Goal: Task Accomplishment & Management: Manage account settings

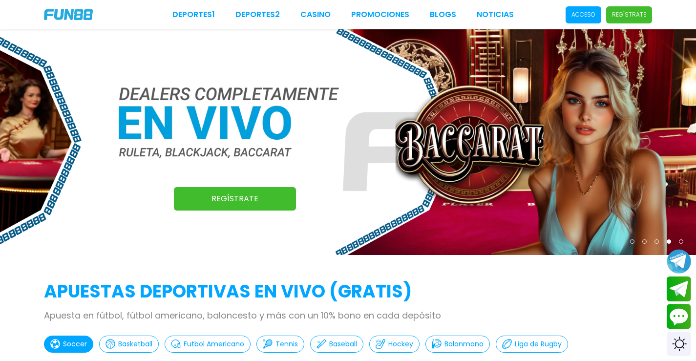
click at [592, 16] on p "Acceso" at bounding box center [583, 14] width 24 height 9
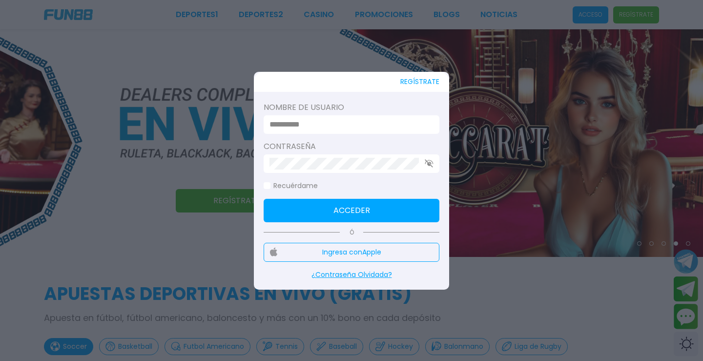
click at [363, 126] on input at bounding box center [348, 125] width 158 height 12
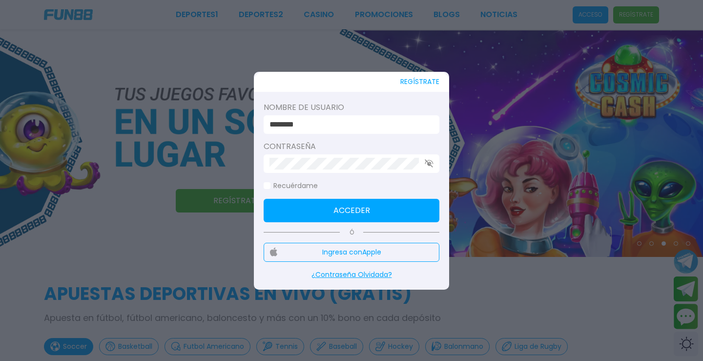
click at [358, 126] on input "********" at bounding box center [348, 125] width 158 height 12
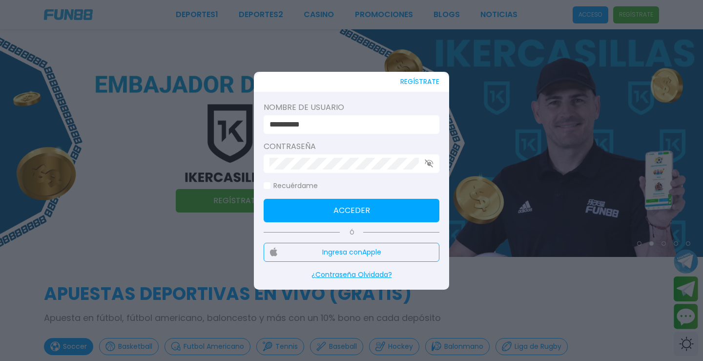
type input "**********"
click at [348, 156] on div at bounding box center [352, 163] width 176 height 19
click at [282, 170] on div at bounding box center [352, 163] width 176 height 19
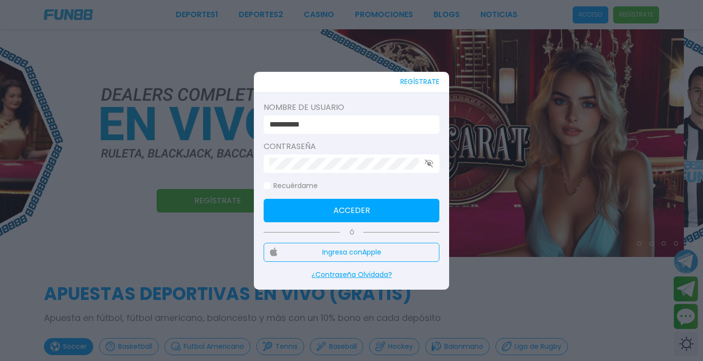
click at [429, 166] on icon "button" at bounding box center [429, 163] width 9 height 8
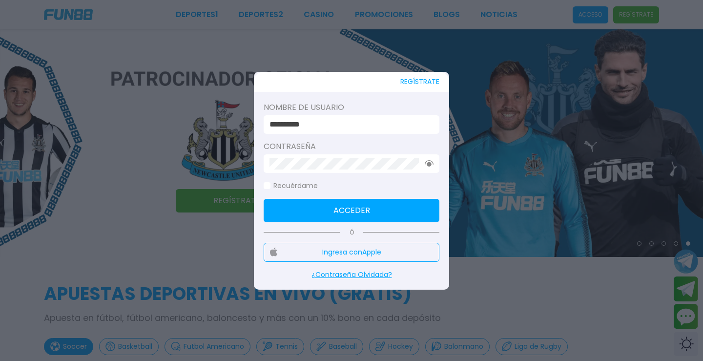
click at [370, 154] on div at bounding box center [352, 163] width 176 height 19
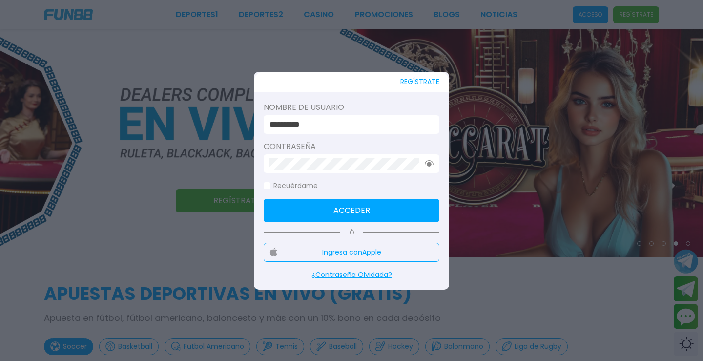
click button "Acceder" at bounding box center [352, 210] width 176 height 23
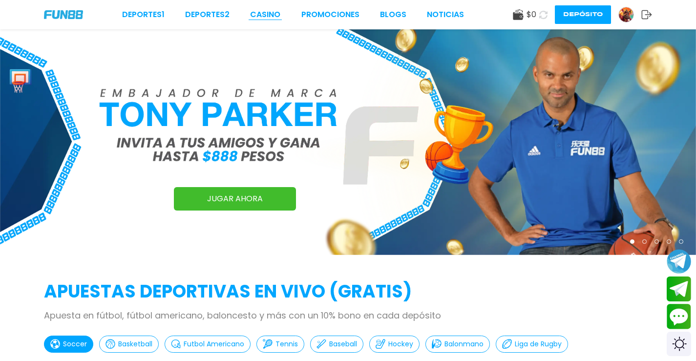
click at [267, 9] on link "CASINO" at bounding box center [265, 15] width 30 height 12
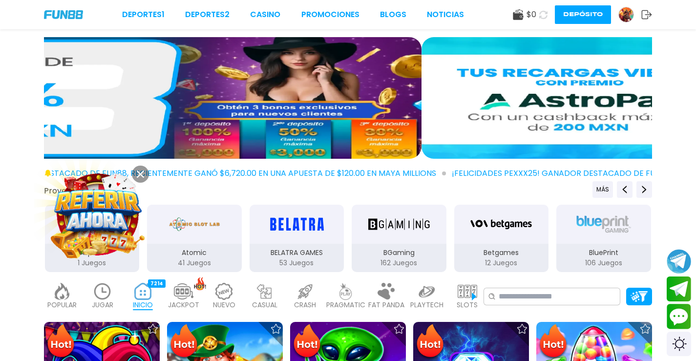
click at [102, 214] on img at bounding box center [98, 214] width 88 height 88
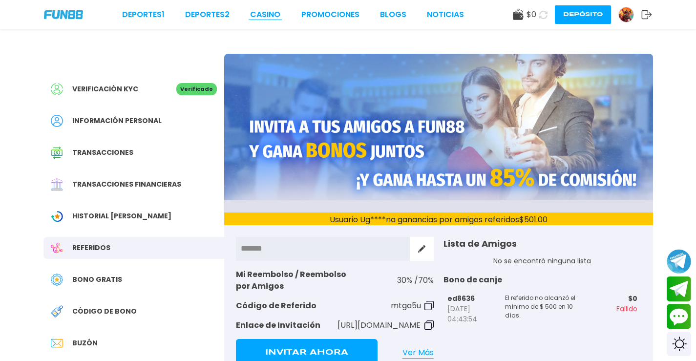
click at [261, 10] on link "CASINO" at bounding box center [265, 15] width 30 height 12
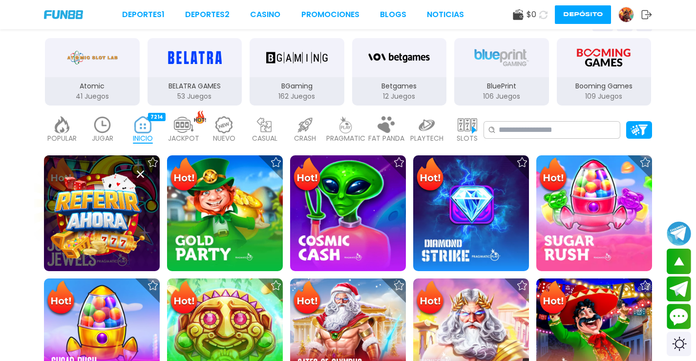
scroll to position [179, 0]
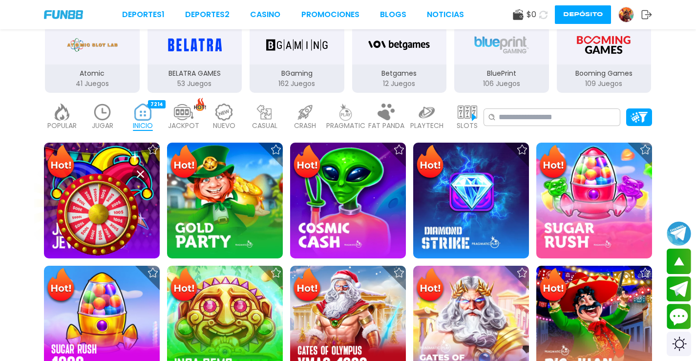
click at [140, 172] on icon at bounding box center [140, 173] width 7 height 7
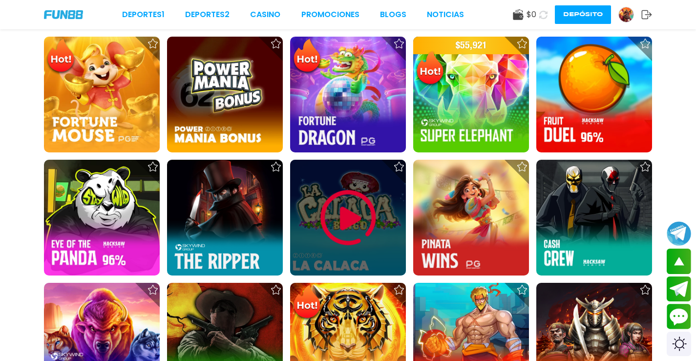
scroll to position [781, 0]
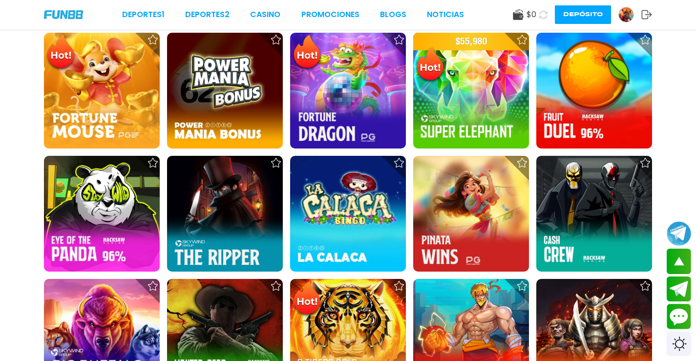
click at [594, 14] on button "Depósito" at bounding box center [582, 14] width 56 height 19
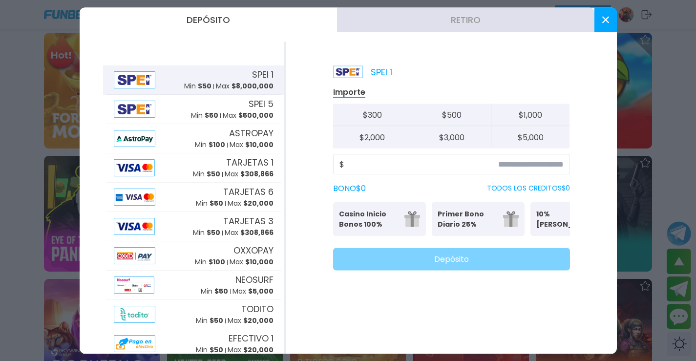
click at [448, 18] on button "Retiro" at bounding box center [465, 19] width 257 height 24
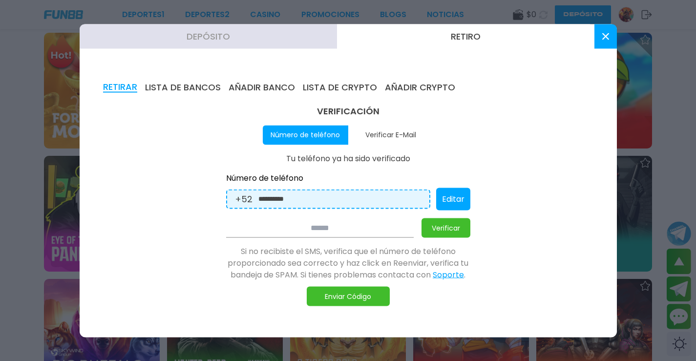
click at [353, 295] on button "Enviar Código" at bounding box center [348, 296] width 83 height 20
click at [603, 40] on button at bounding box center [605, 36] width 22 height 24
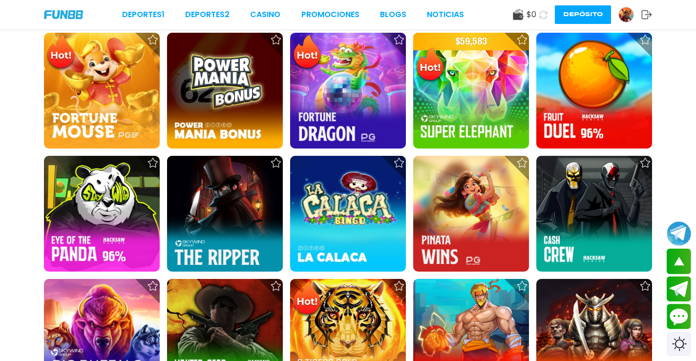
click at [602, 14] on button "Depósito" at bounding box center [582, 14] width 56 height 19
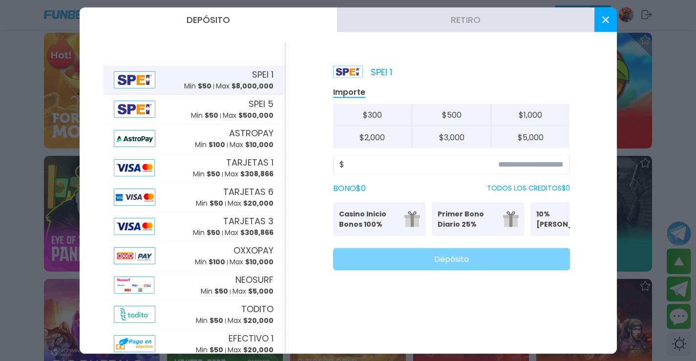
click at [471, 16] on button "Retiro" at bounding box center [465, 19] width 257 height 24
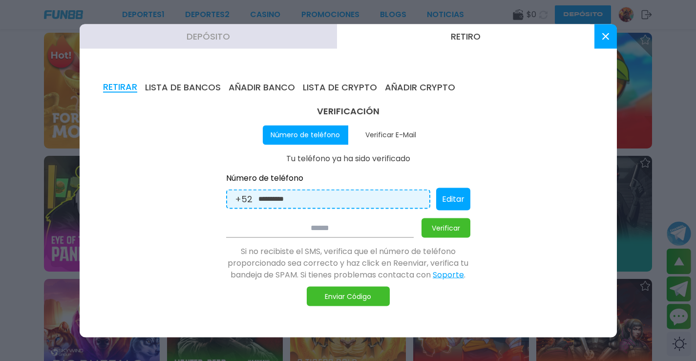
click at [314, 227] on input at bounding box center [319, 228] width 187 height 20
type input "******"
click at [449, 225] on button "Verificar" at bounding box center [445, 228] width 49 height 20
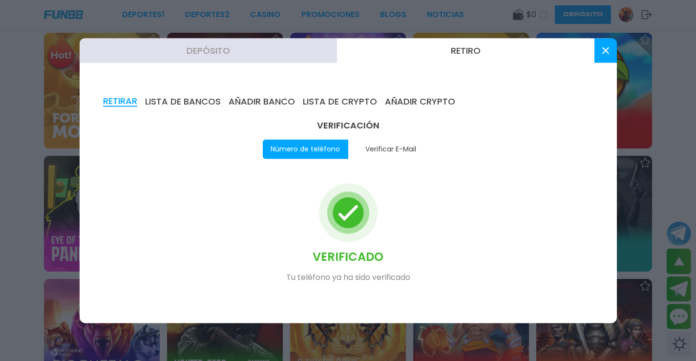
click at [394, 146] on button "Verificar E-Mail" at bounding box center [390, 149] width 85 height 20
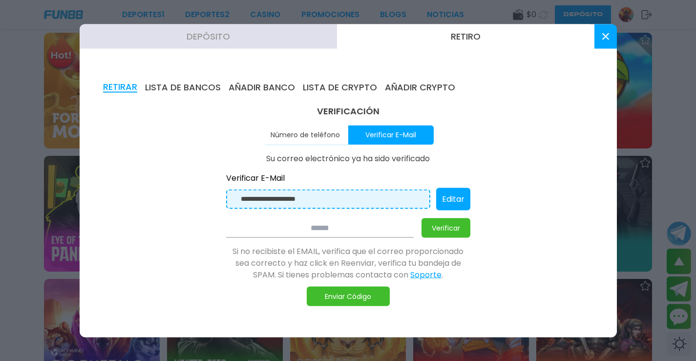
click at [355, 295] on button "Enviar Código" at bounding box center [348, 296] width 83 height 20
click at [305, 226] on input at bounding box center [319, 228] width 187 height 20
type input "******"
click at [455, 231] on button "Verificar" at bounding box center [445, 228] width 49 height 20
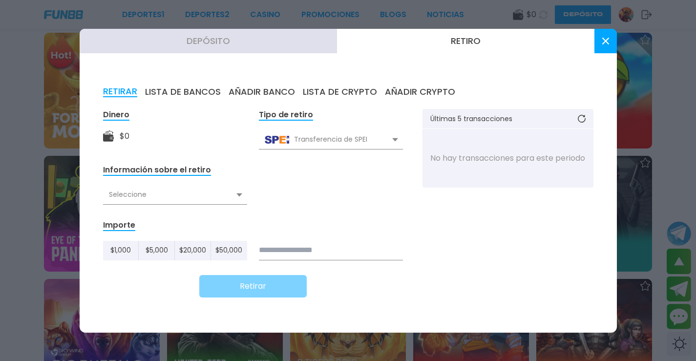
click at [311, 135] on div "Transferencia de SPEI" at bounding box center [331, 139] width 144 height 19
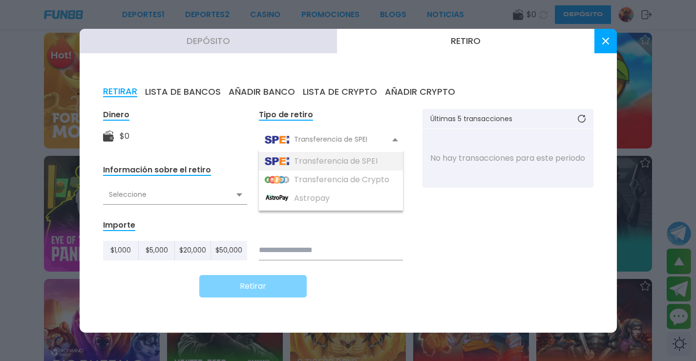
click at [350, 155] on div "Transferencia de SPEI" at bounding box center [331, 161] width 144 height 19
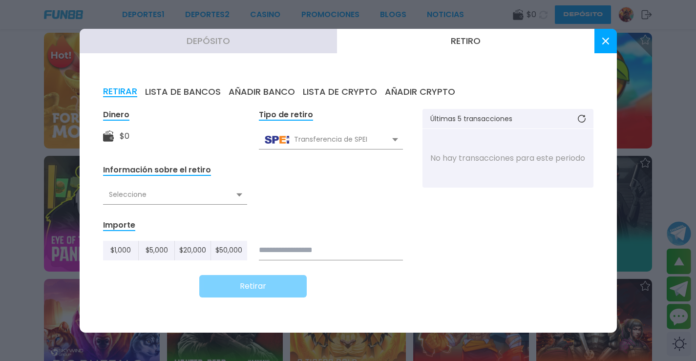
click at [232, 193] on div "Seleccione" at bounding box center [175, 194] width 144 height 19
click at [127, 218] on div "Vacío" at bounding box center [175, 216] width 144 height 19
click at [147, 192] on div "Seleccione" at bounding box center [175, 194] width 144 height 19
click at [287, 189] on form "Dinero $ 0 Tipo de retiro Transferencia de SPEI Transferencia de SPEI Transfere…" at bounding box center [253, 203] width 300 height 188
click at [289, 245] on input at bounding box center [331, 251] width 144 height 20
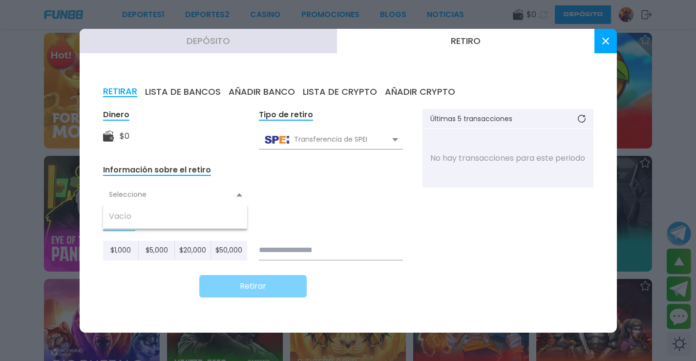
click at [266, 199] on form "Dinero $ 0 Tipo de retiro Transferencia de SPEI Transferencia de SPEI Transfere…" at bounding box center [253, 203] width 300 height 188
click at [204, 218] on div "Vacío" at bounding box center [175, 216] width 144 height 19
click at [309, 246] on input at bounding box center [331, 251] width 144 height 20
click at [284, 91] on button "AÑADIR BANCO" at bounding box center [261, 91] width 66 height 11
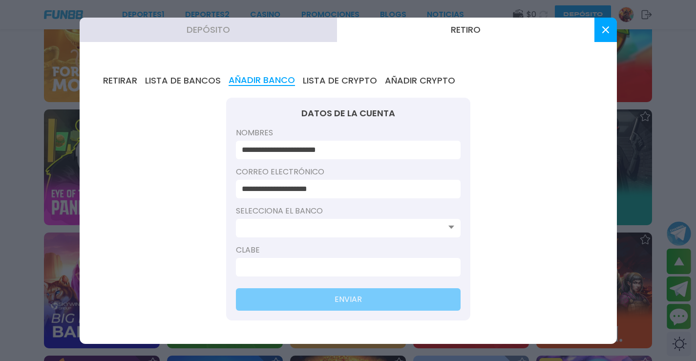
scroll to position [830, 0]
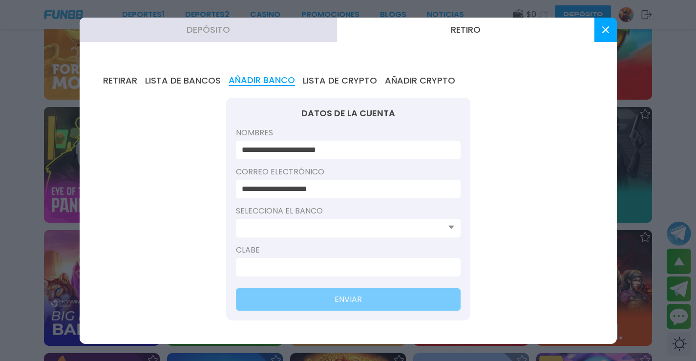
click at [451, 225] on div at bounding box center [348, 228] width 225 height 19
click at [420, 223] on input at bounding box center [345, 228] width 207 height 12
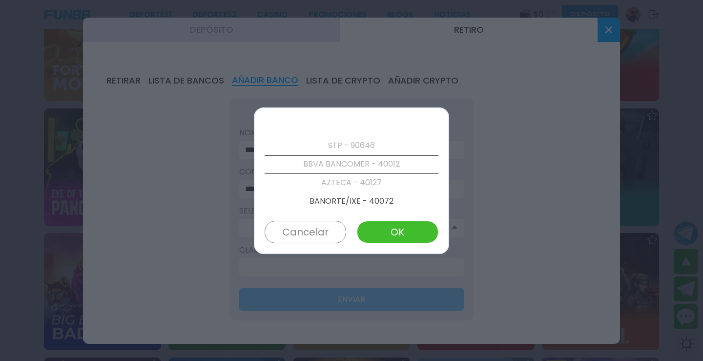
scroll to position [19, 0]
click at [389, 228] on button "OK" at bounding box center [398, 232] width 82 height 22
type input "**********"
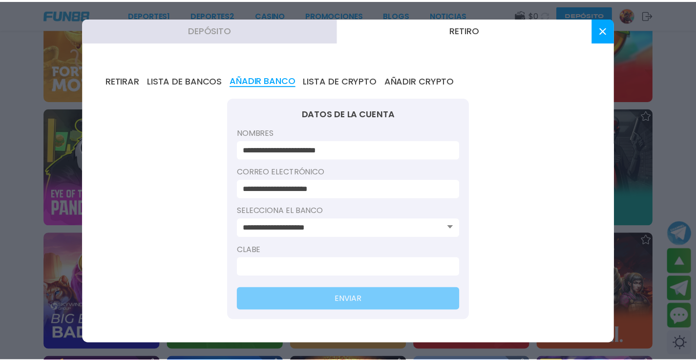
scroll to position [830, 0]
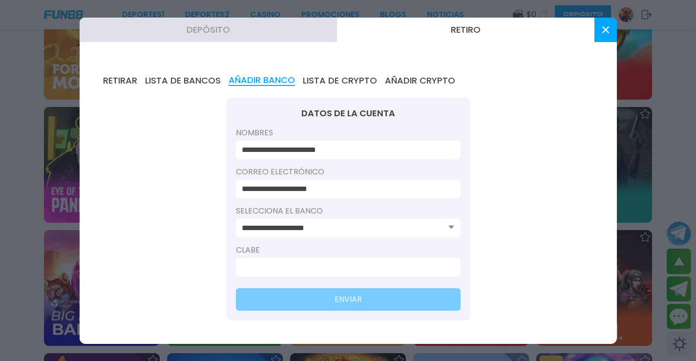
click at [323, 269] on input at bounding box center [345, 267] width 207 height 12
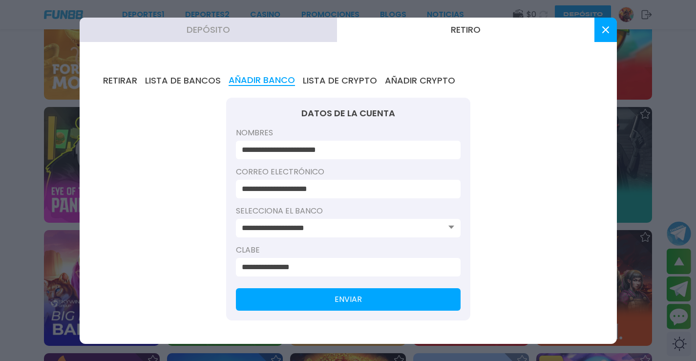
drag, startPoint x: 240, startPoint y: 266, endPoint x: 253, endPoint y: 269, distance: 13.4
click at [253, 269] on div "**********" at bounding box center [348, 267] width 225 height 19
click at [377, 299] on button "ENVIAR" at bounding box center [348, 299] width 225 height 22
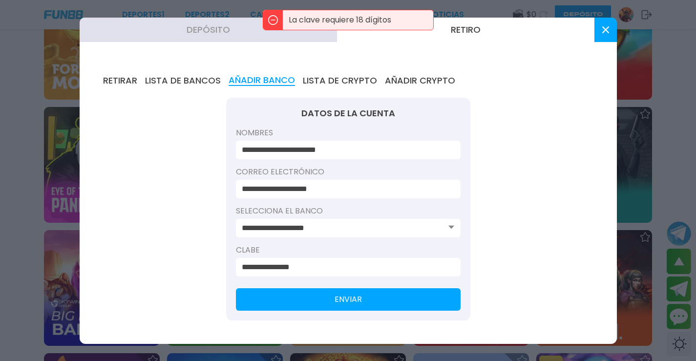
drag, startPoint x: 351, startPoint y: 264, endPoint x: 0, endPoint y: 239, distance: 352.3
click at [269, 254] on div "**********" at bounding box center [348, 260] width 225 height 32
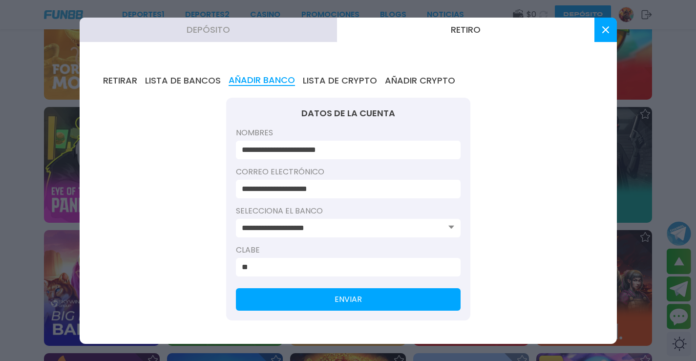
type input "*"
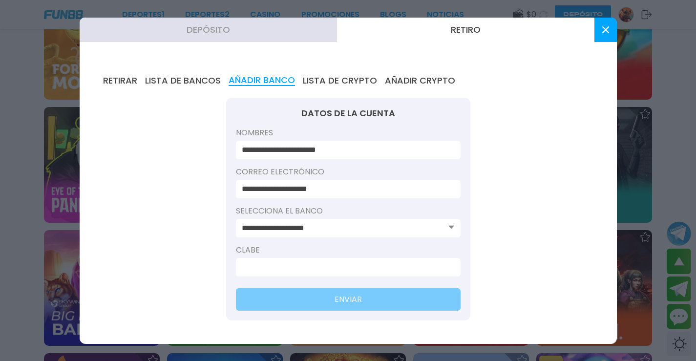
click at [300, 262] on input at bounding box center [345, 267] width 207 height 12
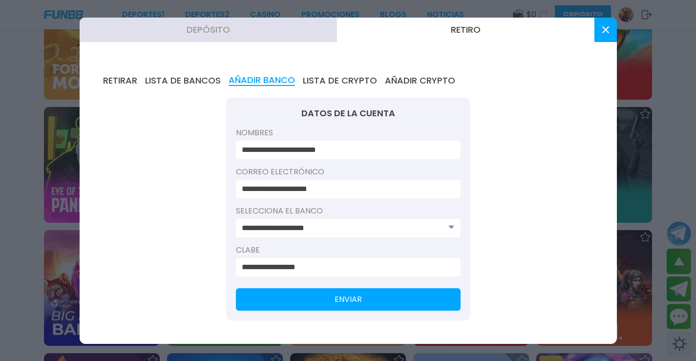
type input "**********"
click at [323, 292] on button "ENVIAR" at bounding box center [348, 299] width 225 height 22
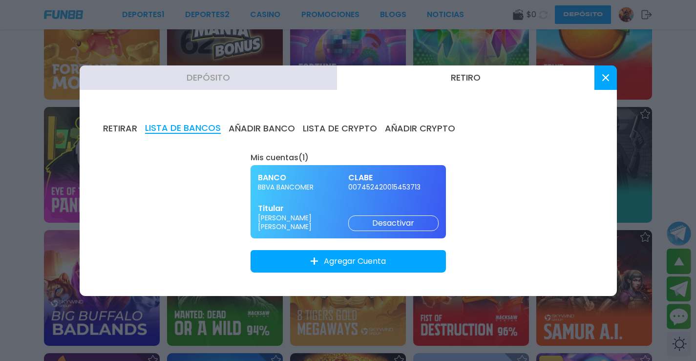
click at [132, 128] on button "RETIRAR" at bounding box center [120, 128] width 34 height 11
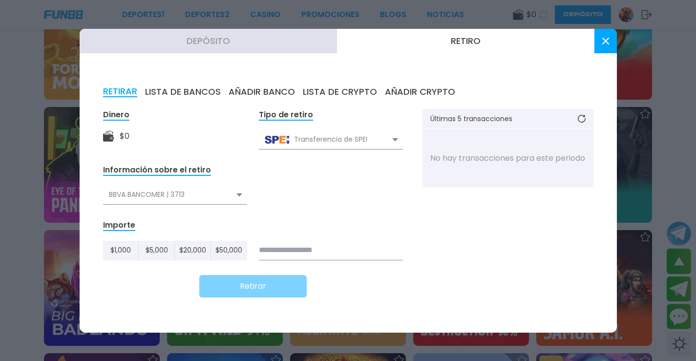
click at [605, 41] on use at bounding box center [604, 41] width 7 height 7
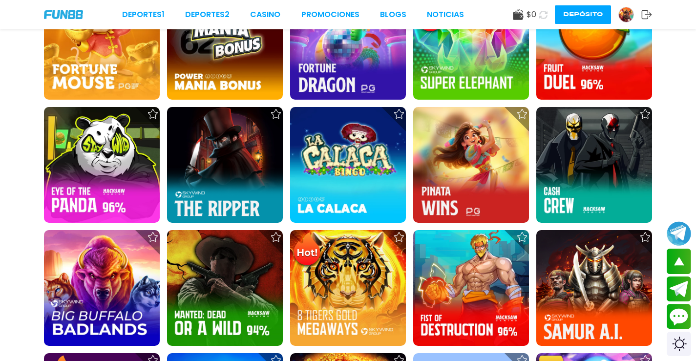
click at [588, 12] on button "Depósito" at bounding box center [582, 14] width 56 height 19
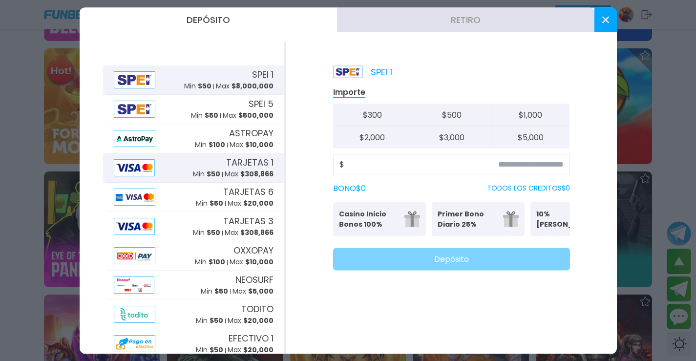
scroll to position [765, 0]
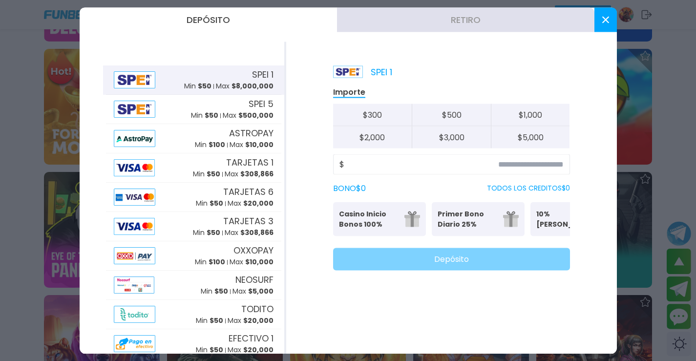
click at [232, 73] on div "SPEI 1 Min $ 50 Max $ 8,000,000" at bounding box center [228, 79] width 89 height 23
click at [533, 19] on button "Retiro" at bounding box center [465, 19] width 257 height 24
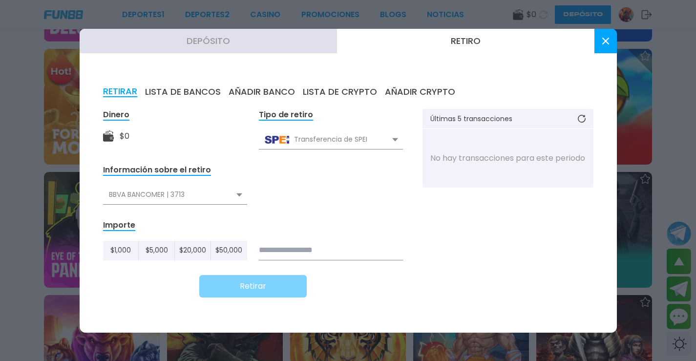
click at [194, 34] on button "Depósito" at bounding box center [208, 41] width 257 height 24
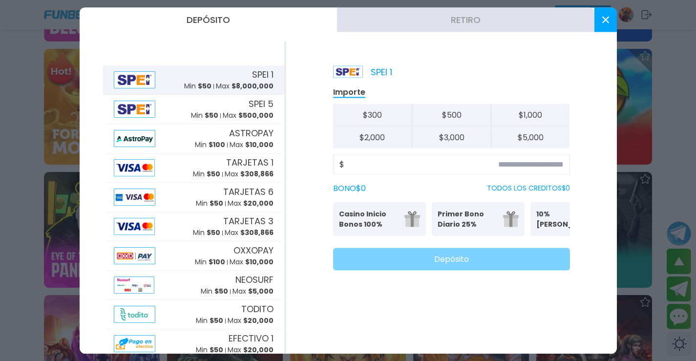
click at [471, 23] on button "Retiro" at bounding box center [465, 19] width 257 height 24
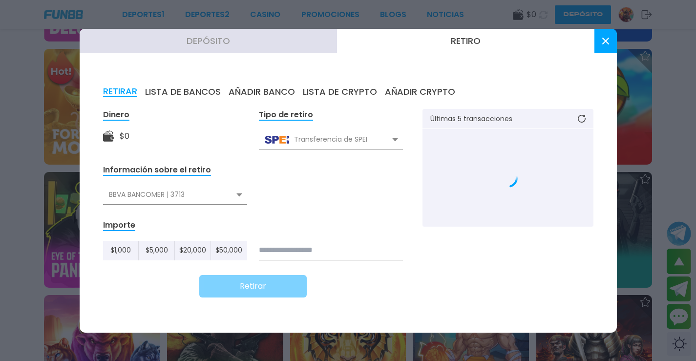
click at [172, 112] on div "Dinero $ 0" at bounding box center [175, 133] width 144 height 49
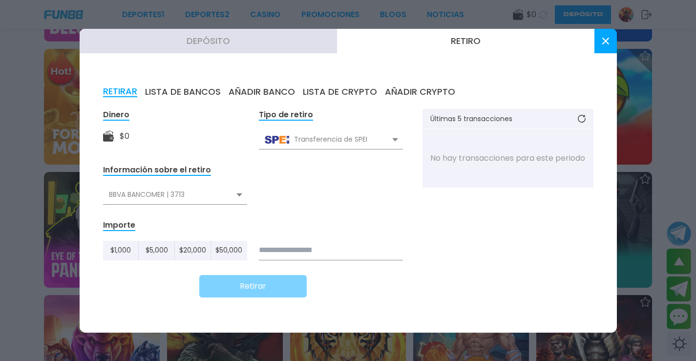
click at [208, 29] on button "Depósito" at bounding box center [208, 41] width 257 height 24
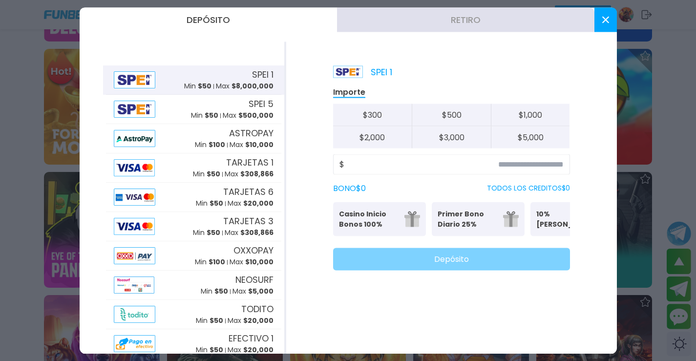
click at [392, 207] on button "Casino Inicio Bonos 100% Es necesario apostar 30 veces." at bounding box center [379, 219] width 93 height 34
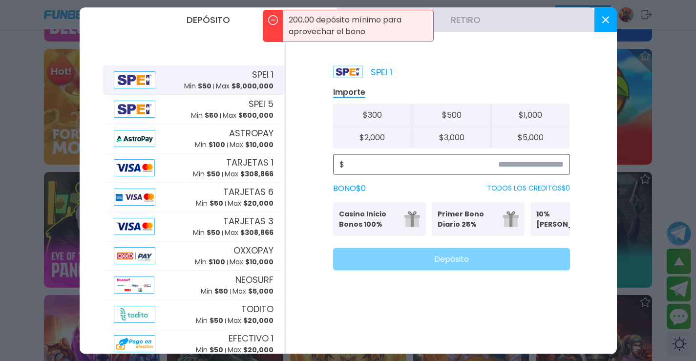
click at [398, 167] on input at bounding box center [453, 164] width 219 height 12
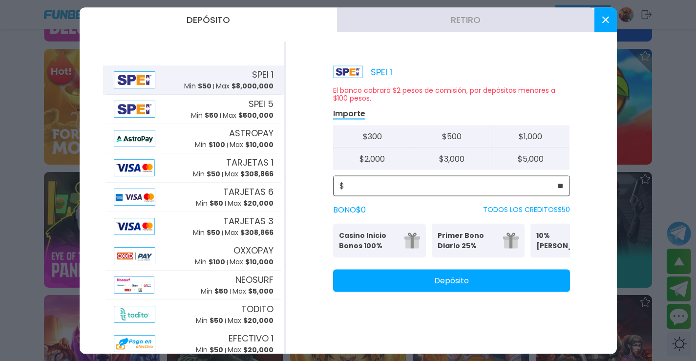
type input "**"
